Goal: Find specific page/section: Find specific page/section

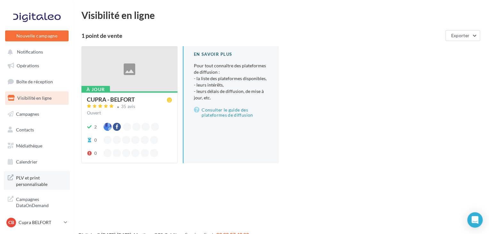
click at [31, 182] on span "PLV et print personnalisable" at bounding box center [41, 180] width 50 height 14
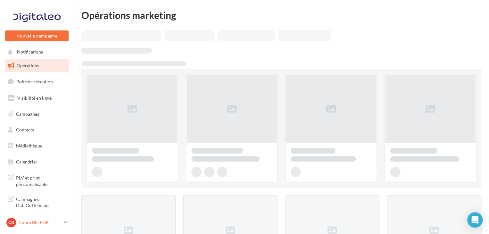
click at [62, 223] on link "CB Cupra BELFORT cupra_belfort" at bounding box center [36, 222] width 63 height 12
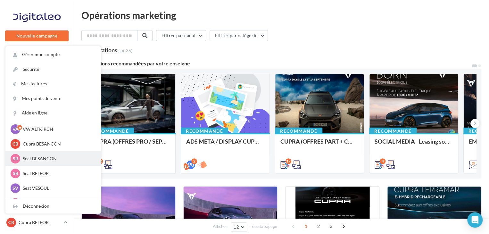
scroll to position [32, 0]
click at [46, 162] on p "Seat BELFORT" at bounding box center [58, 159] width 70 height 6
